Goal: Use online tool/utility

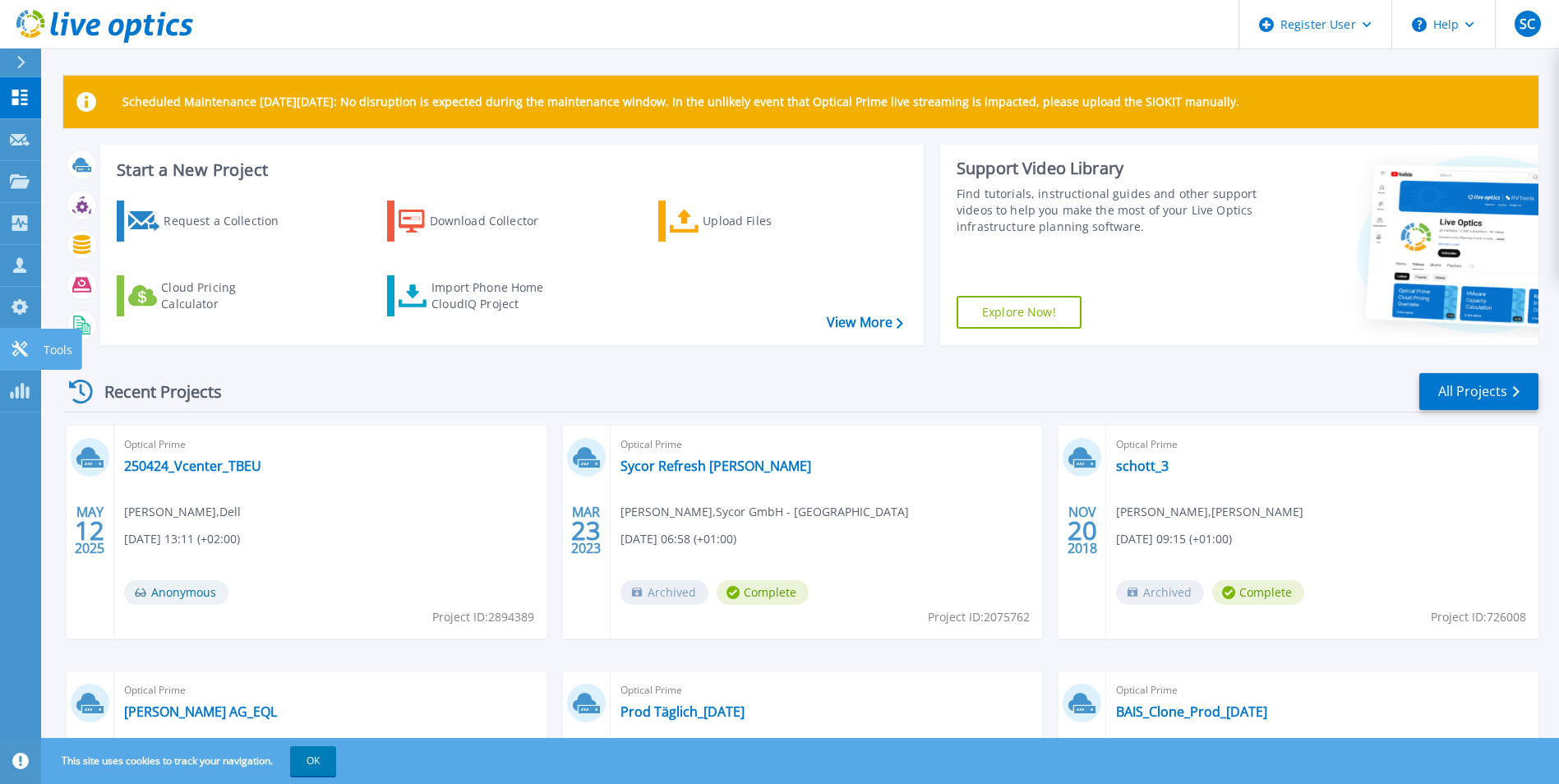
click at [54, 345] on p "Tools" at bounding box center [58, 349] width 29 height 43
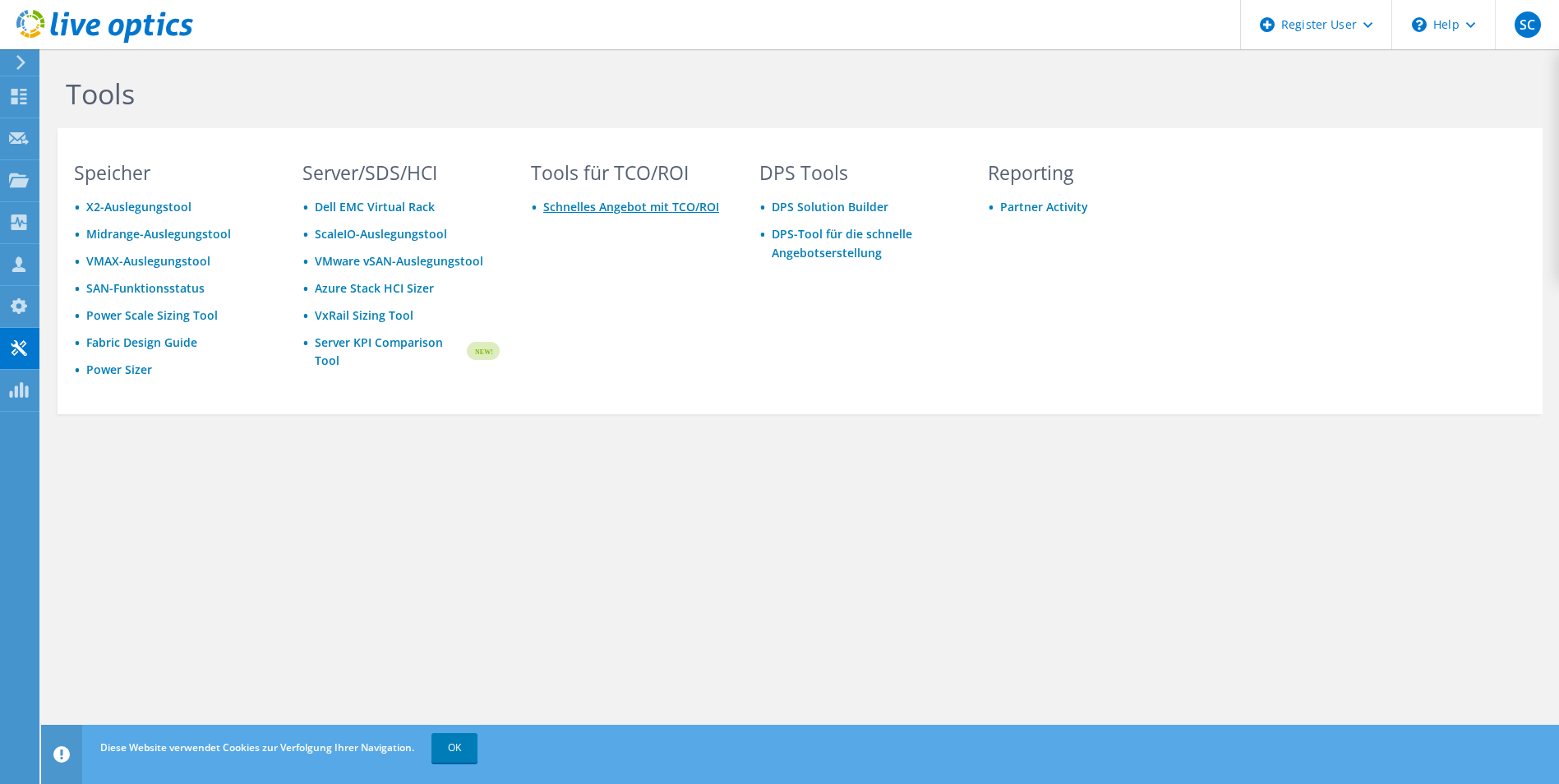
click at [636, 204] on link "Schnelles Angebot mit TCO/ROI" at bounding box center [631, 206] width 176 height 15
click at [81, 223] on div "Collectoren" at bounding box center [88, 222] width 98 height 41
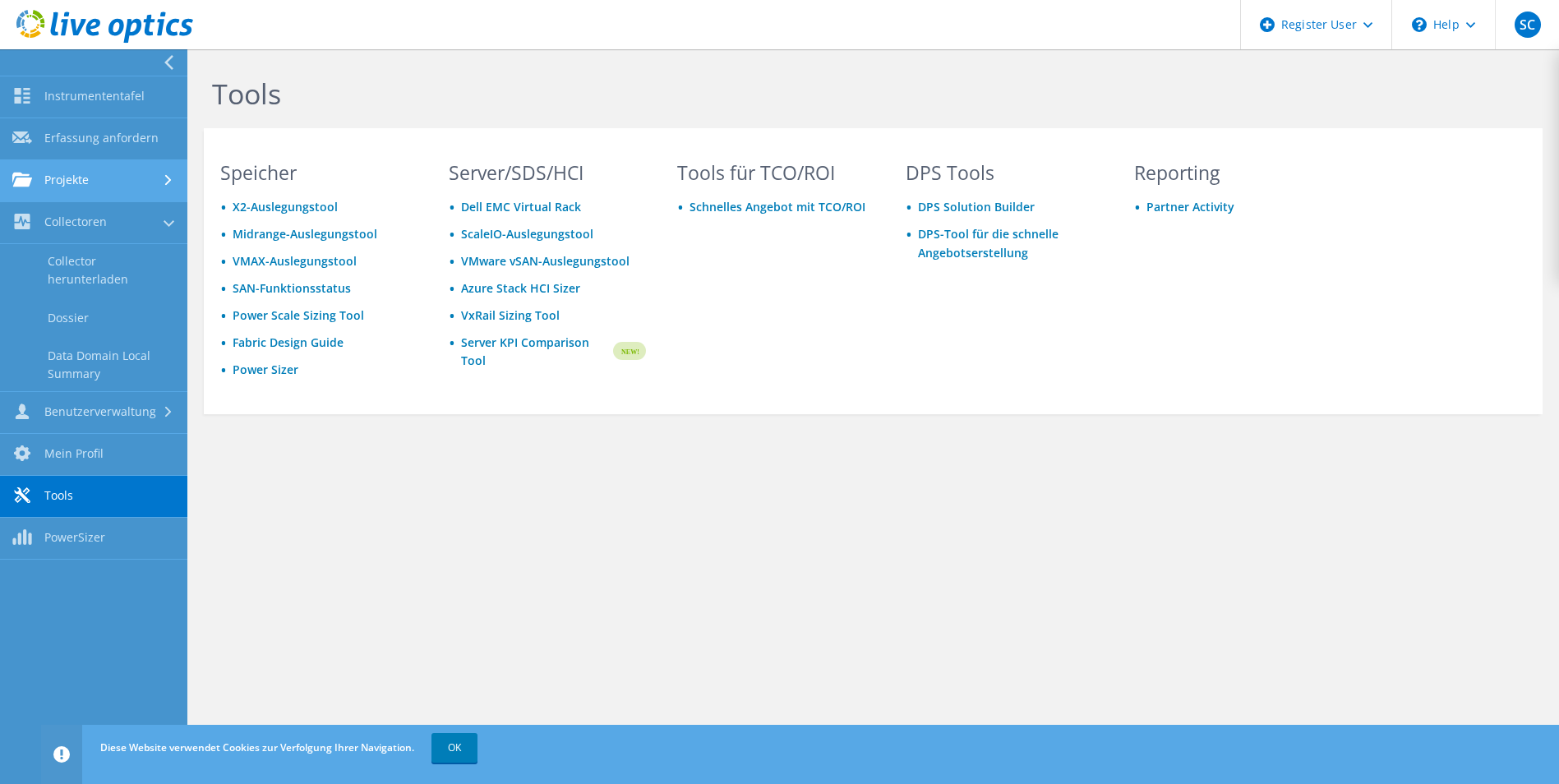
click at [86, 180] on link "Projekte" at bounding box center [93, 181] width 187 height 42
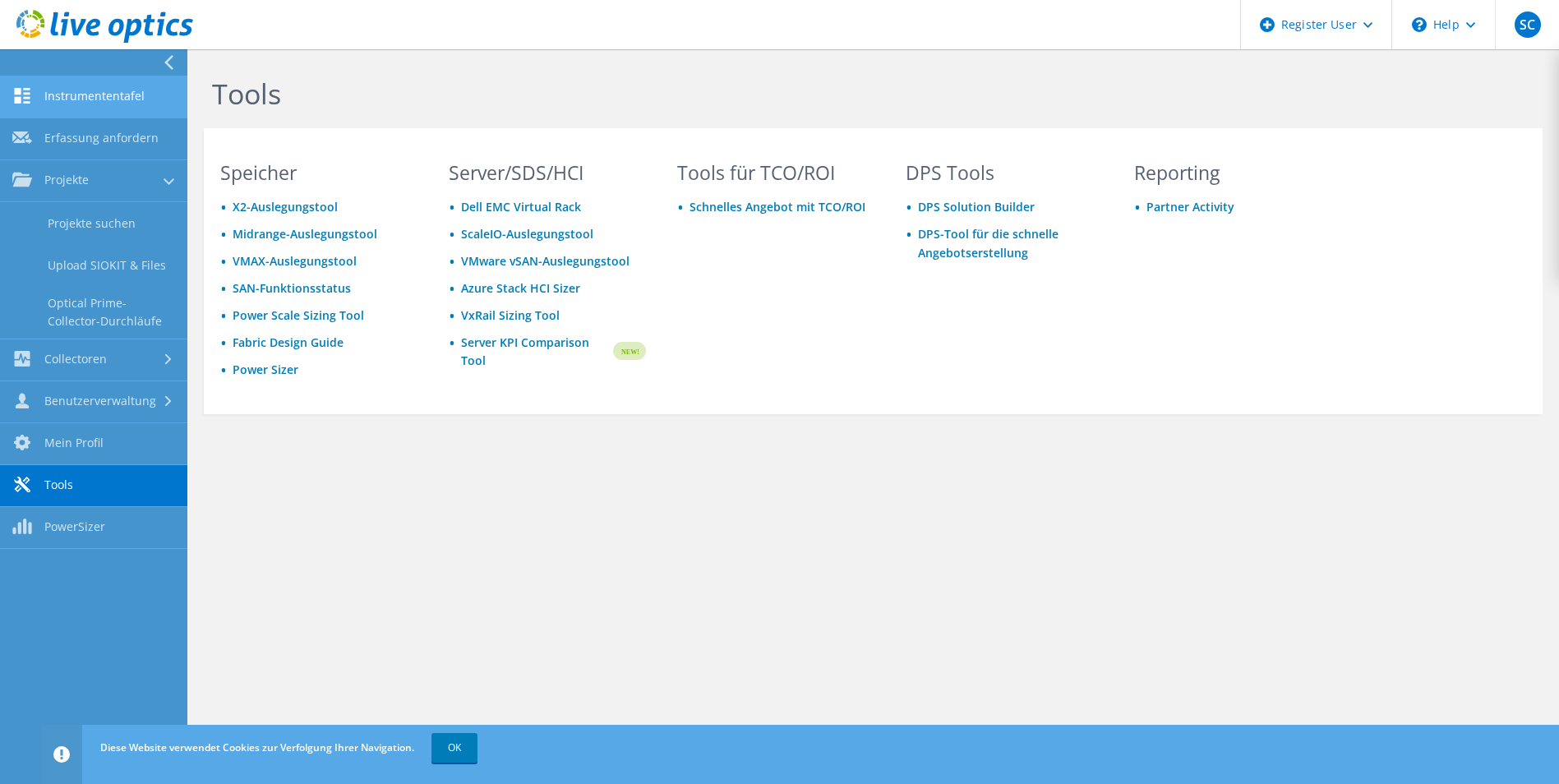
click at [87, 89] on link "Instrumententafel" at bounding box center [93, 97] width 187 height 42
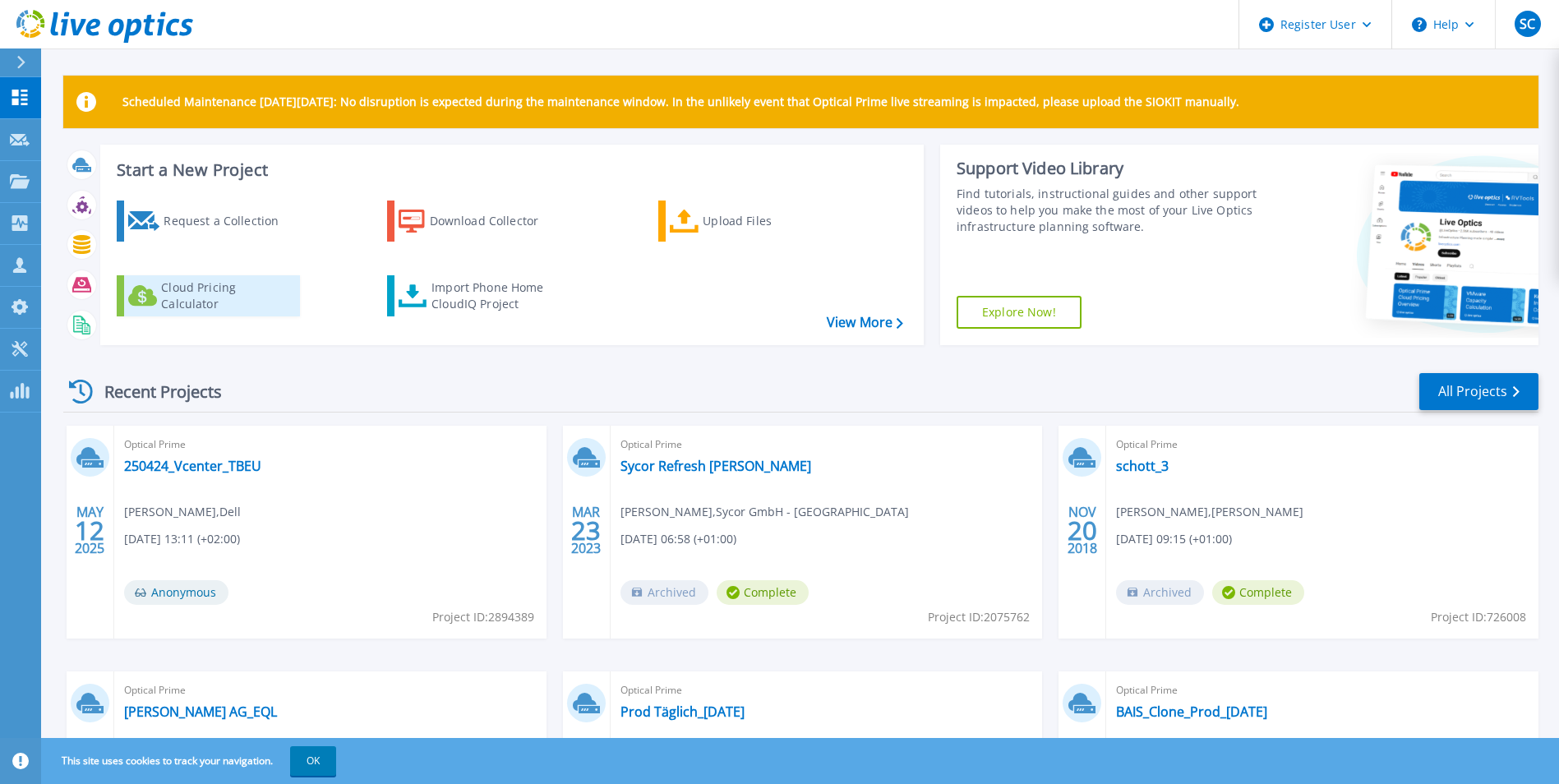
click at [263, 298] on div "Cloud Pricing Calculator" at bounding box center [226, 296] width 131 height 33
